Goal: Task Accomplishment & Management: Use online tool/utility

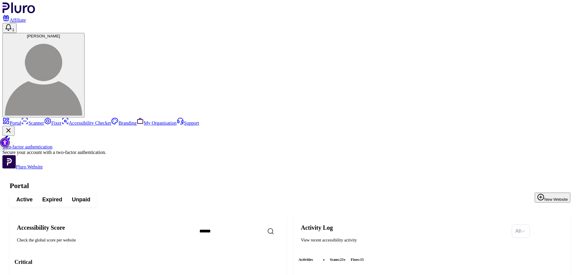
drag, startPoint x: 554, startPoint y: 12, endPoint x: 555, endPoint y: 16, distance: 4.0
click at [60, 34] on span "[PERSON_NAME]" at bounding box center [43, 36] width 33 height 5
click at [553, 102] on link "Log out" at bounding box center [543, 100] width 21 height 5
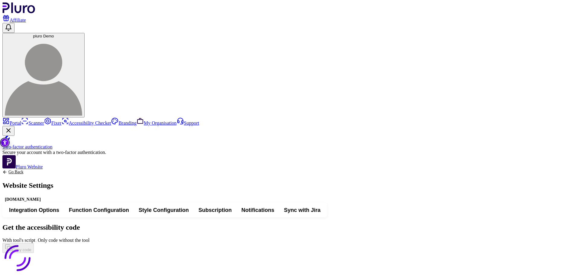
click at [325, 205] on button "Sync with Jira" at bounding box center [302, 210] width 46 height 11
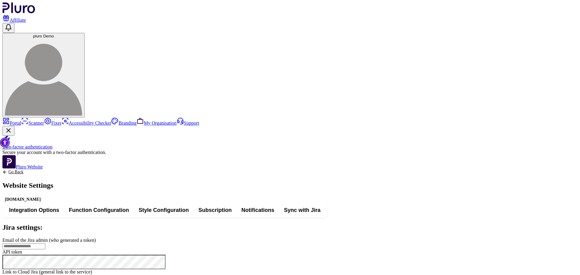
click at [59, 207] on span "Integration Options" at bounding box center [34, 210] width 50 height 7
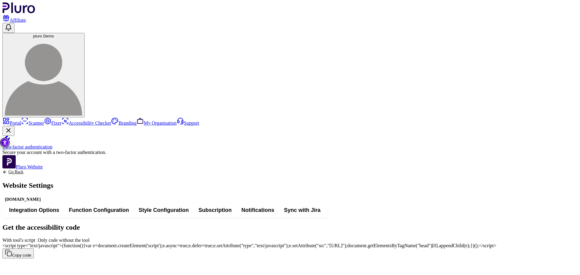
click at [53, 170] on link "Go Back" at bounding box center [27, 172] width 51 height 5
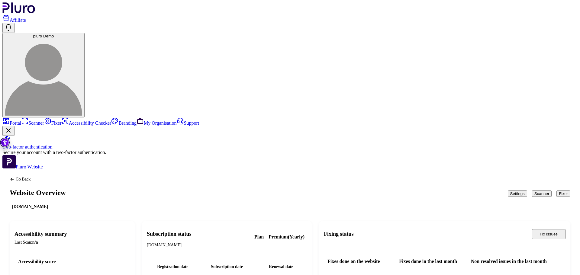
click at [532, 191] on button "Scanner" at bounding box center [542, 194] width 20 height 6
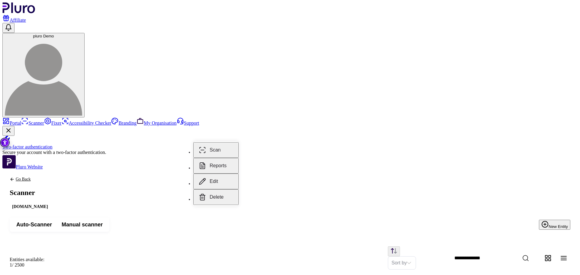
click at [228, 162] on button "Reports" at bounding box center [215, 166] width 45 height 16
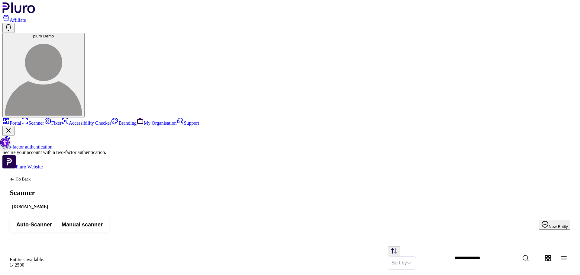
drag, startPoint x: 86, startPoint y: 31, endPoint x: 101, endPoint y: 38, distance: 16.8
click at [58, 170] on div "Go Back Scanner www.wsj.com" at bounding box center [29, 190] width 55 height 40
click at [50, 177] on link "Go Back" at bounding box center [30, 179] width 41 height 5
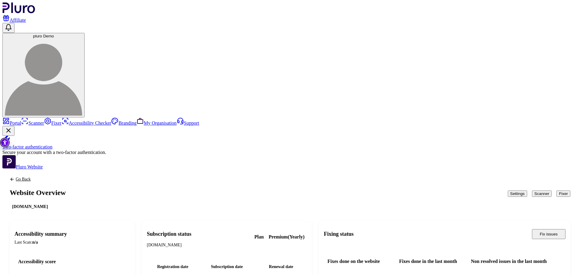
scroll to position [7, 0]
click at [21, 120] on link "Portal" at bounding box center [11, 122] width 19 height 5
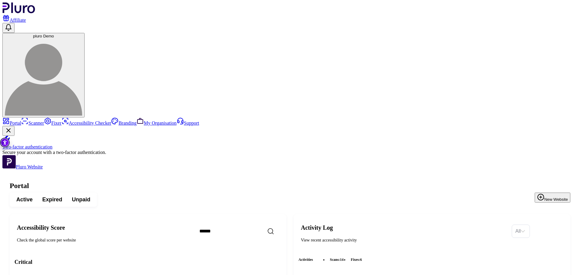
scroll to position [67, 0]
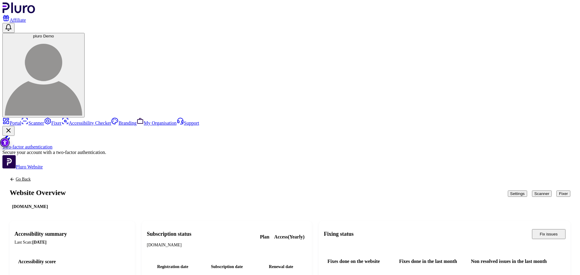
click at [532, 191] on button "Scanner" at bounding box center [542, 194] width 20 height 6
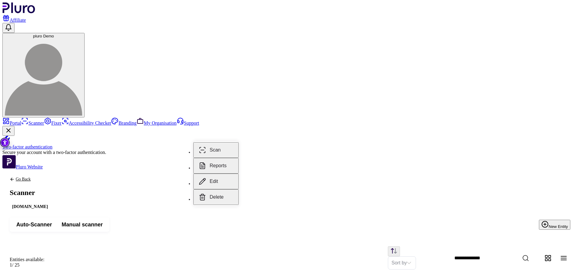
click at [219, 158] on button "Reports" at bounding box center [215, 166] width 45 height 16
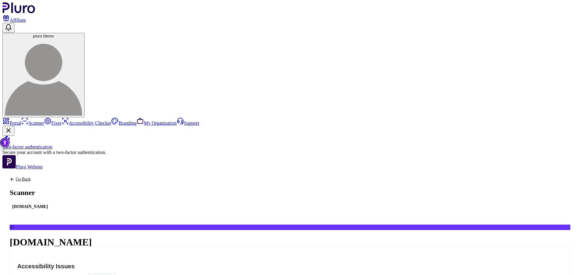
click at [84, 275] on select "**********" at bounding box center [66, 277] width 35 height 5
click at [293, 262] on h4 "Accessibility Issues" at bounding box center [289, 266] width 545 height 8
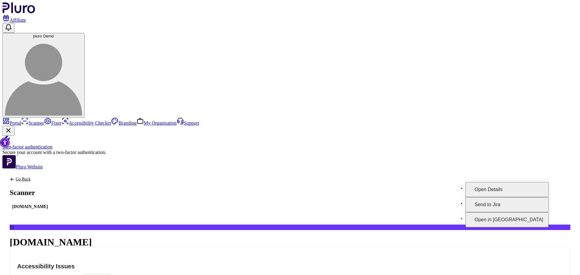
click at [533, 182] on button "Open Details" at bounding box center [506, 189] width 83 height 15
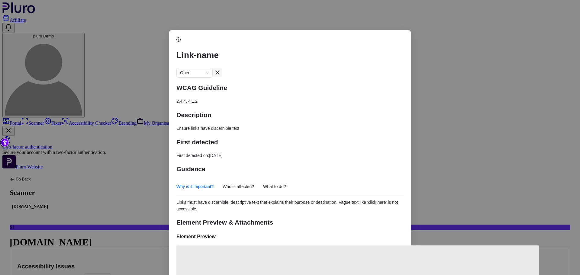
click at [222, 68] on button "Close dialog" at bounding box center [218, 73] width 10 height 10
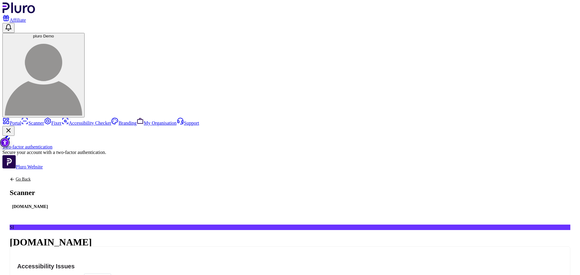
drag, startPoint x: 90, startPoint y: 33, endPoint x: 156, endPoint y: 35, distance: 66.2
click at [14, 177] on icon "Back to previous screen" at bounding box center [12, 179] width 5 height 5
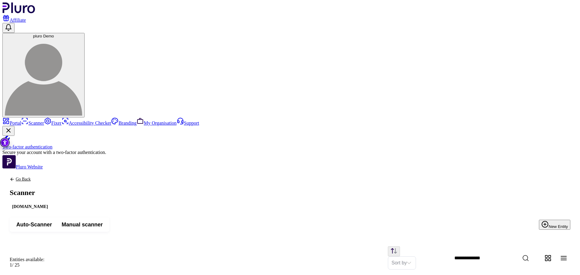
click at [21, 120] on link "Portal" at bounding box center [11, 122] width 19 height 5
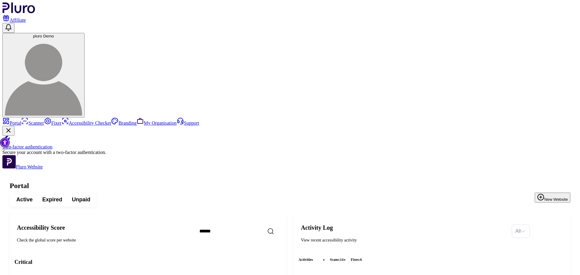
drag, startPoint x: 307, startPoint y: 210, endPoint x: 338, endPoint y: 208, distance: 30.6
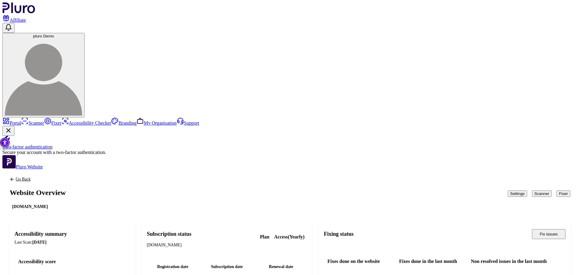
click at [556, 191] on button "Fixer" at bounding box center [563, 194] width 14 height 6
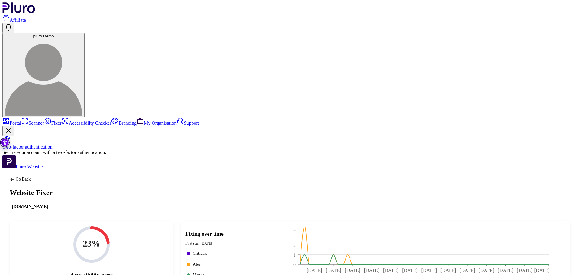
click at [21, 120] on link "Portal" at bounding box center [11, 122] width 19 height 5
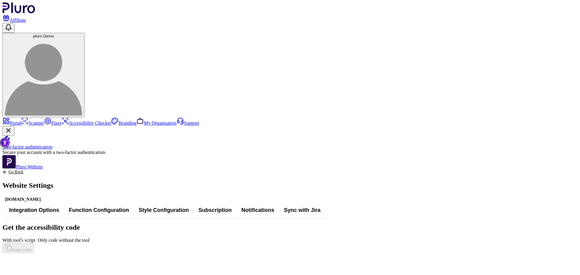
click at [320, 207] on span "Sync with Jira" at bounding box center [302, 210] width 37 height 7
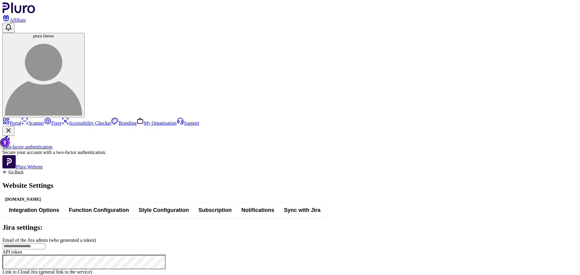
scroll to position [42, 0]
